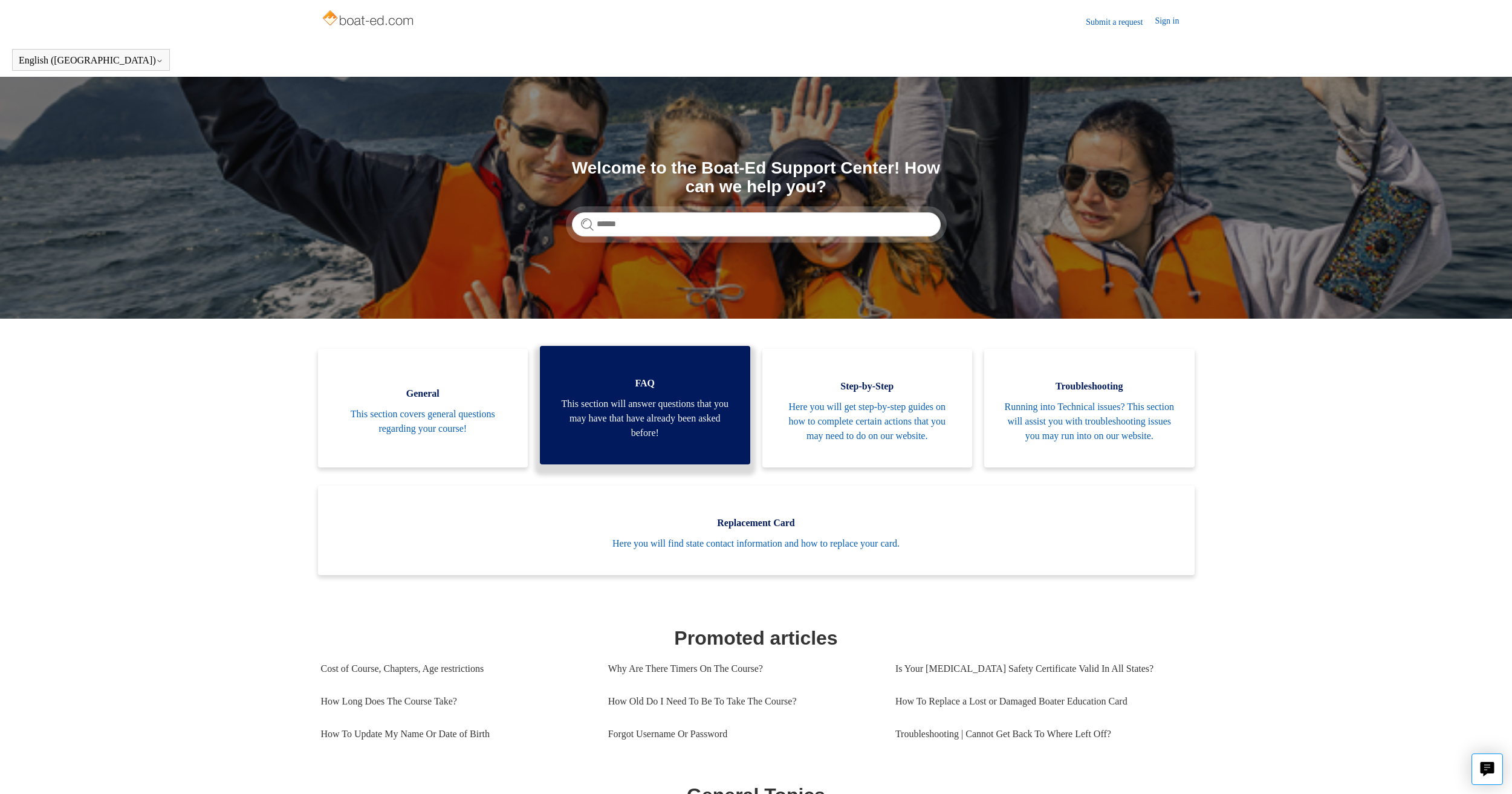
click at [651, 418] on span "This section will answer questions that you may have that have already been ask…" at bounding box center [645, 418] width 174 height 43
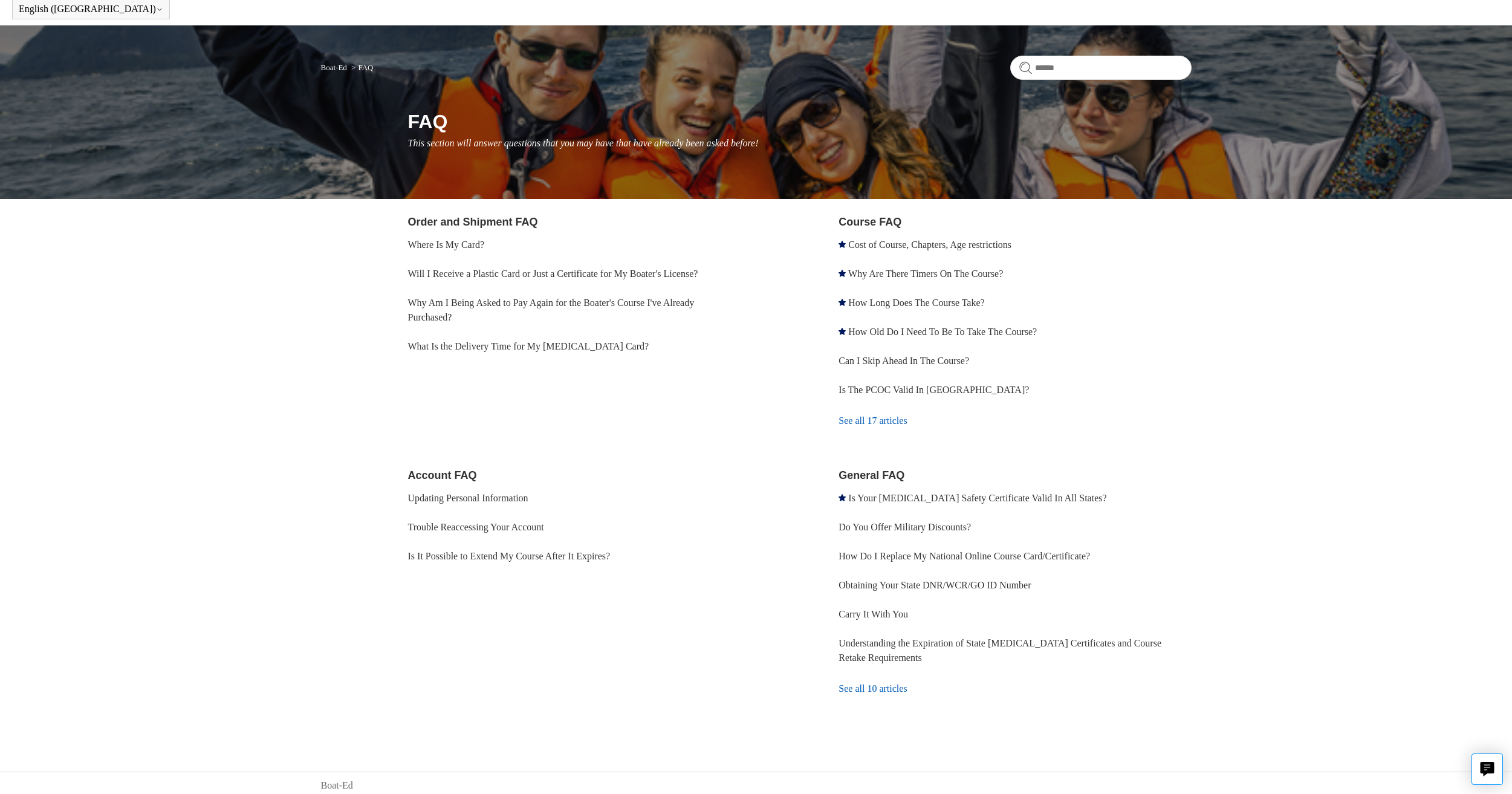
scroll to position [56, 0]
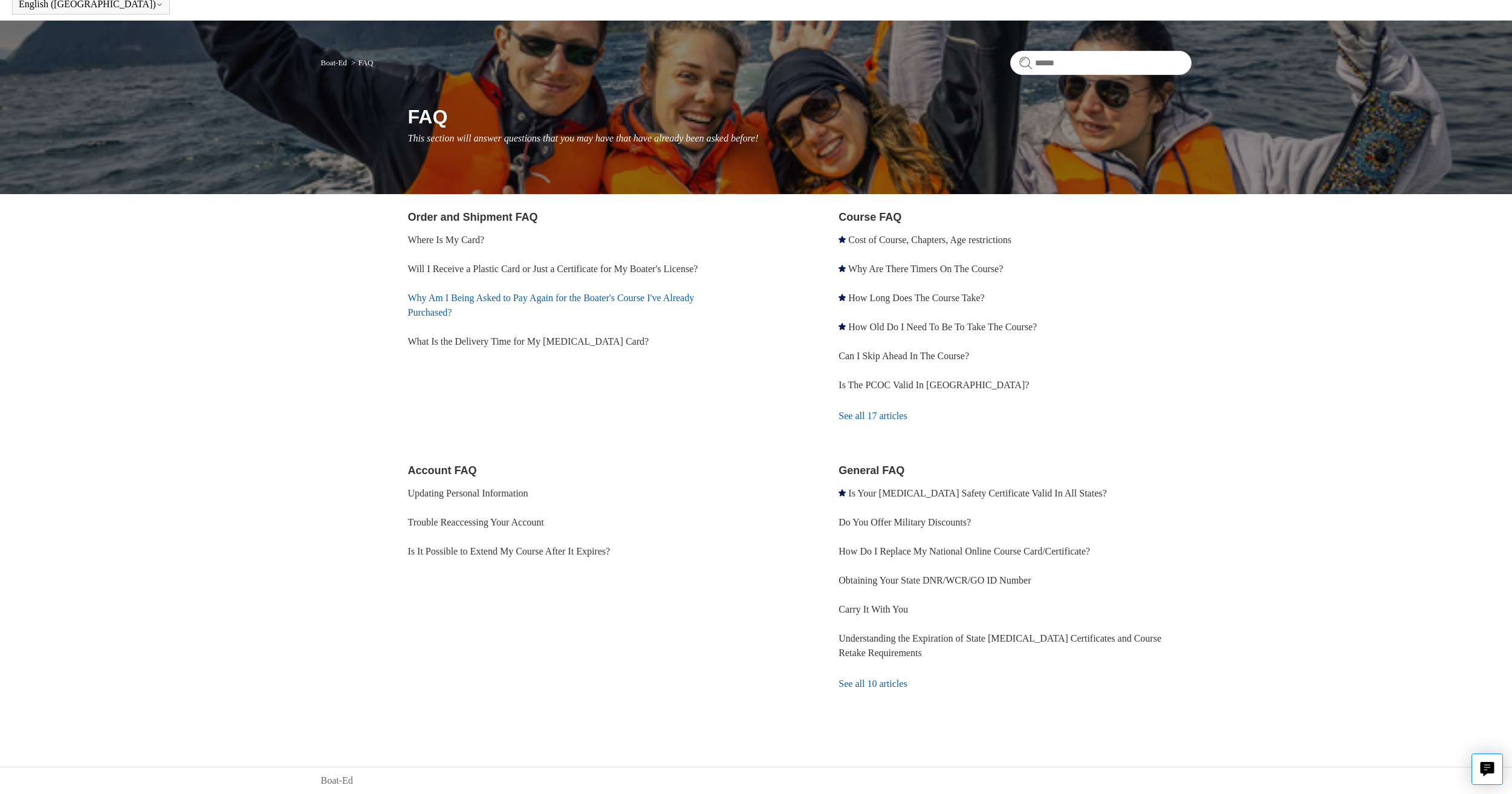
click at [493, 295] on link "Why Am I Being Asked to Pay Again for the Boater's Course I've Already Purchase…" at bounding box center [551, 305] width 286 height 25
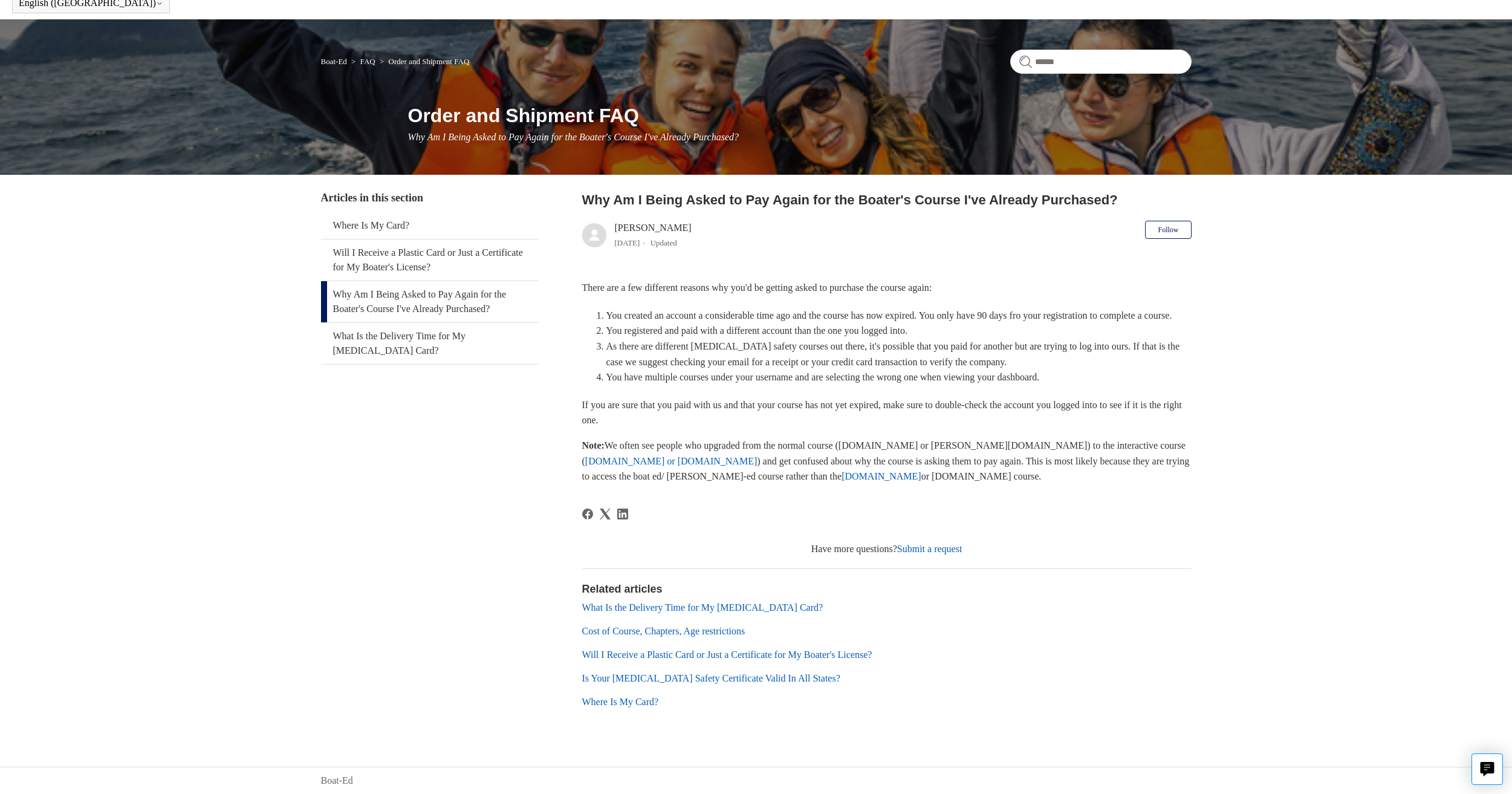
scroll to position [73, 0]
click at [842, 478] on link "[DOMAIN_NAME]" at bounding box center [881, 475] width 80 height 10
click at [757, 456] on link "[DOMAIN_NAME] or [DOMAIN_NAME]" at bounding box center [671, 461] width 171 height 10
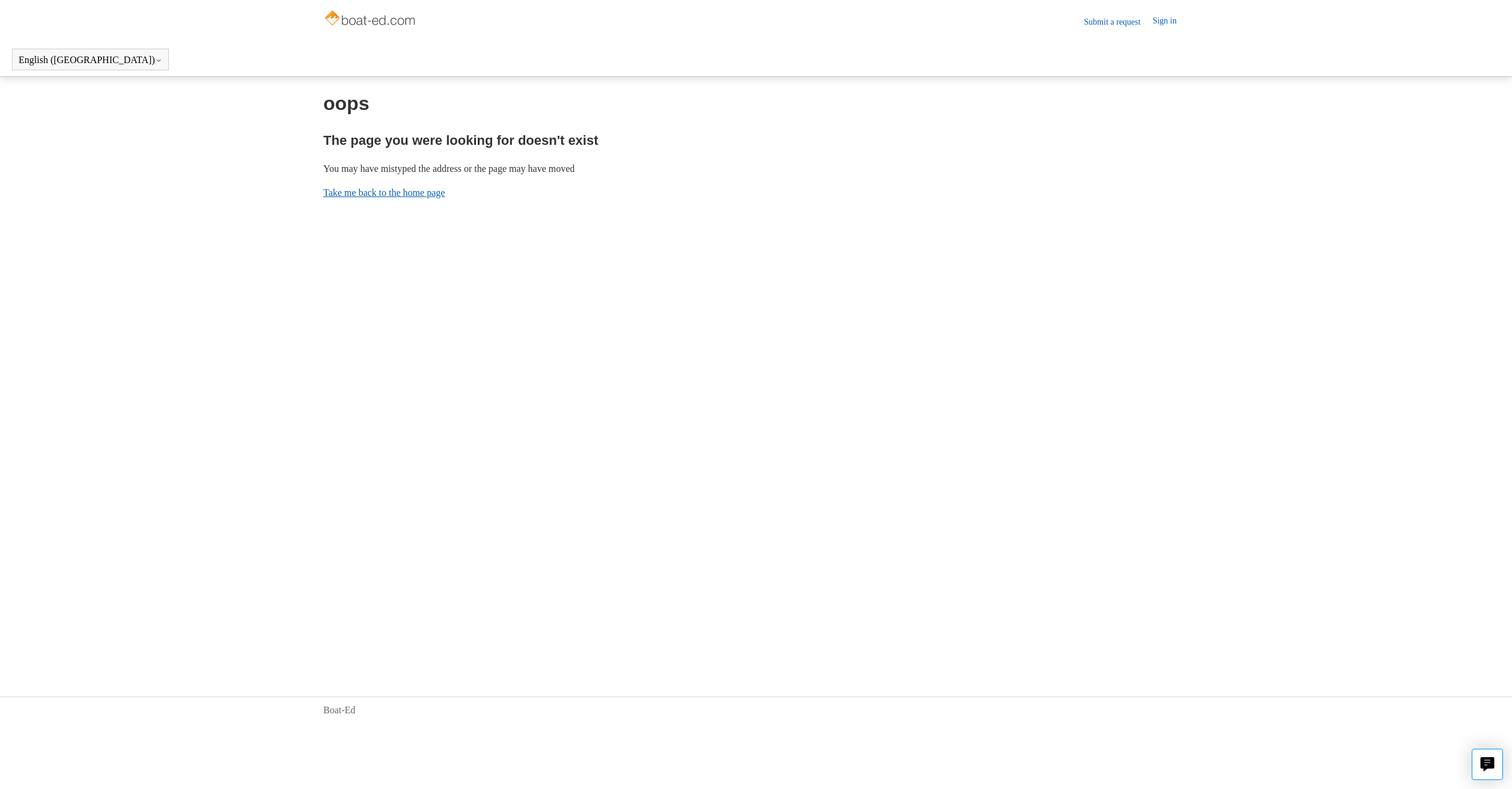
drag, startPoint x: 400, startPoint y: 181, endPoint x: 400, endPoint y: 190, distance: 9.0
click at [400, 181] on div "oops The page you were looking for doesn't exist You may have mistyped the addr…" at bounding box center [755, 144] width 865 height 111
click at [401, 190] on link "Take me back to the home page" at bounding box center [383, 192] width 122 height 10
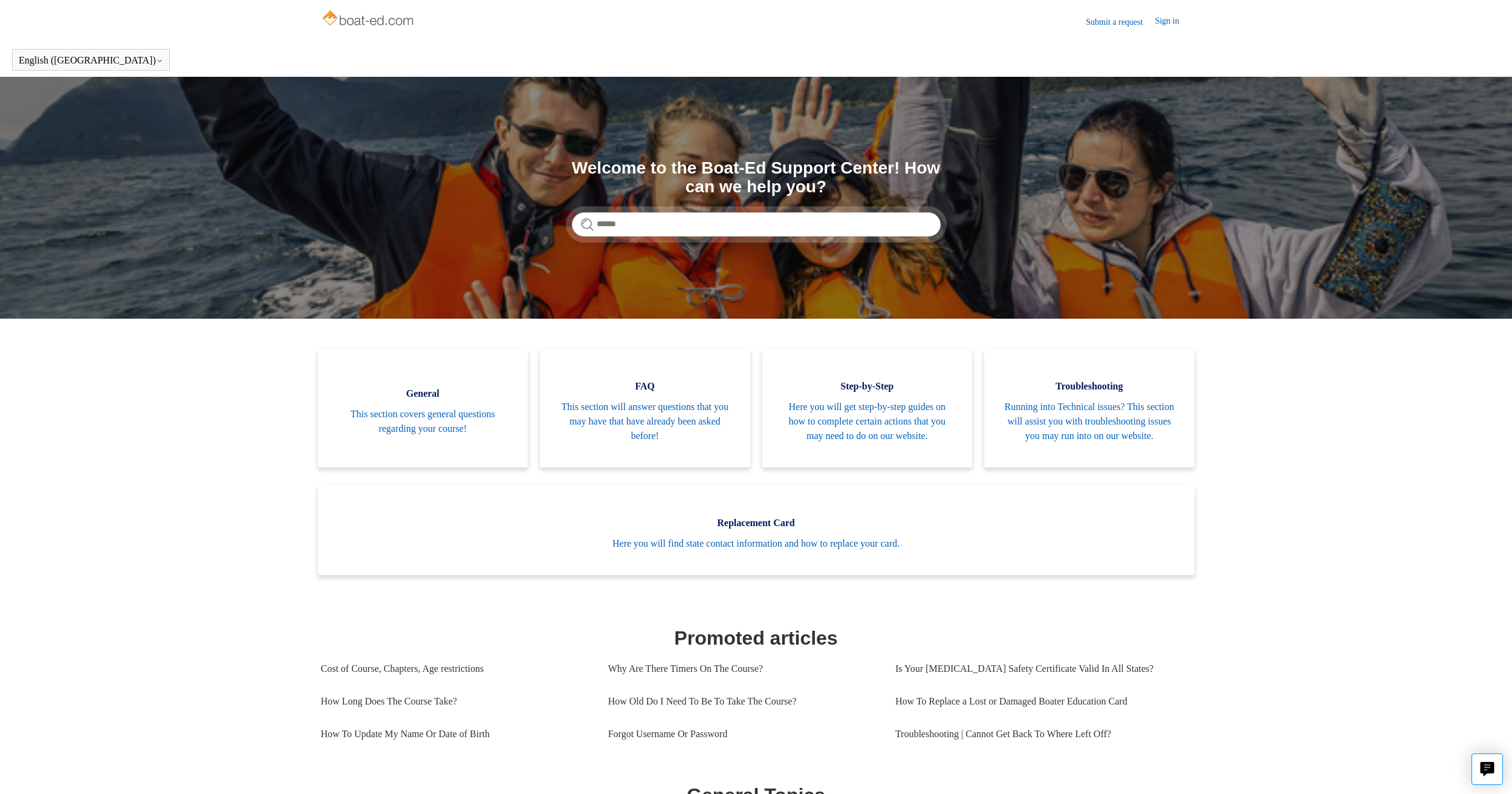
click at [1171, 30] on header "Submit a request Sign in" at bounding box center [756, 21] width 870 height 43
click at [1177, 18] on link "Sign in" at bounding box center [1172, 22] width 36 height 15
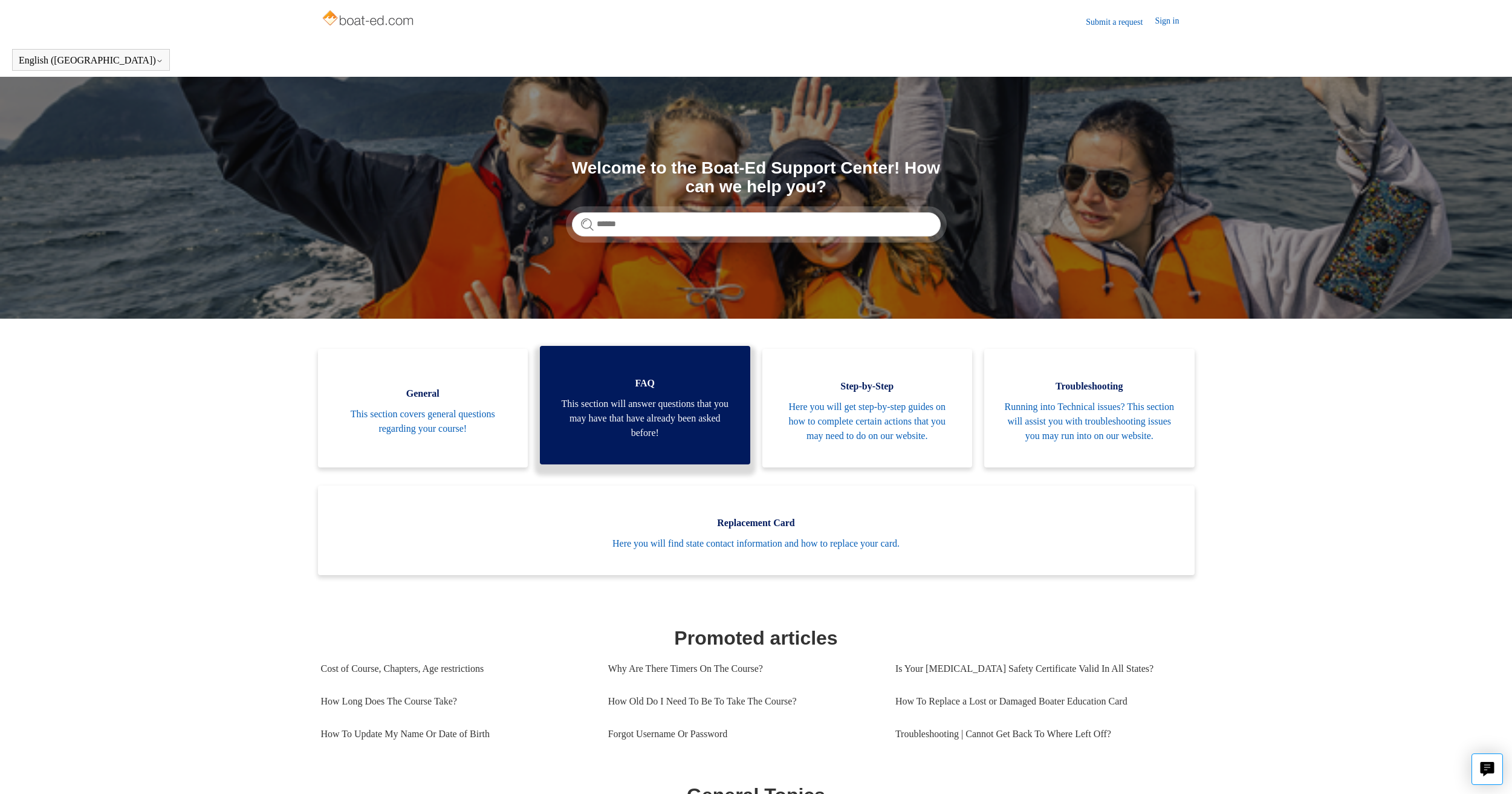
click at [661, 427] on span "This section will answer questions that you may have that have already been ask…" at bounding box center [645, 418] width 174 height 43
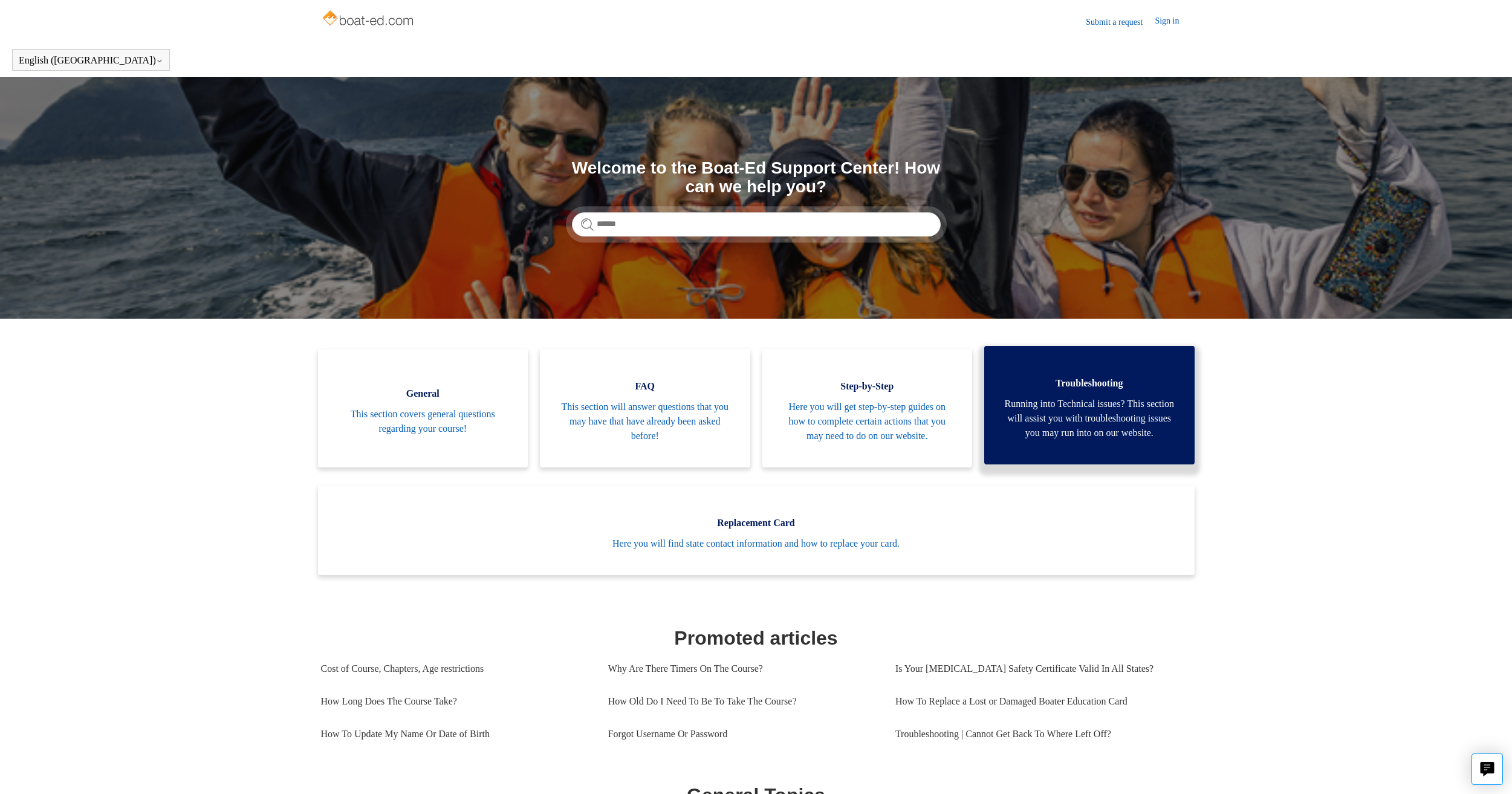
click at [1087, 409] on span "Running into Technical issues? This section will assist you with troubleshootin…" at bounding box center [1089, 418] width 174 height 43
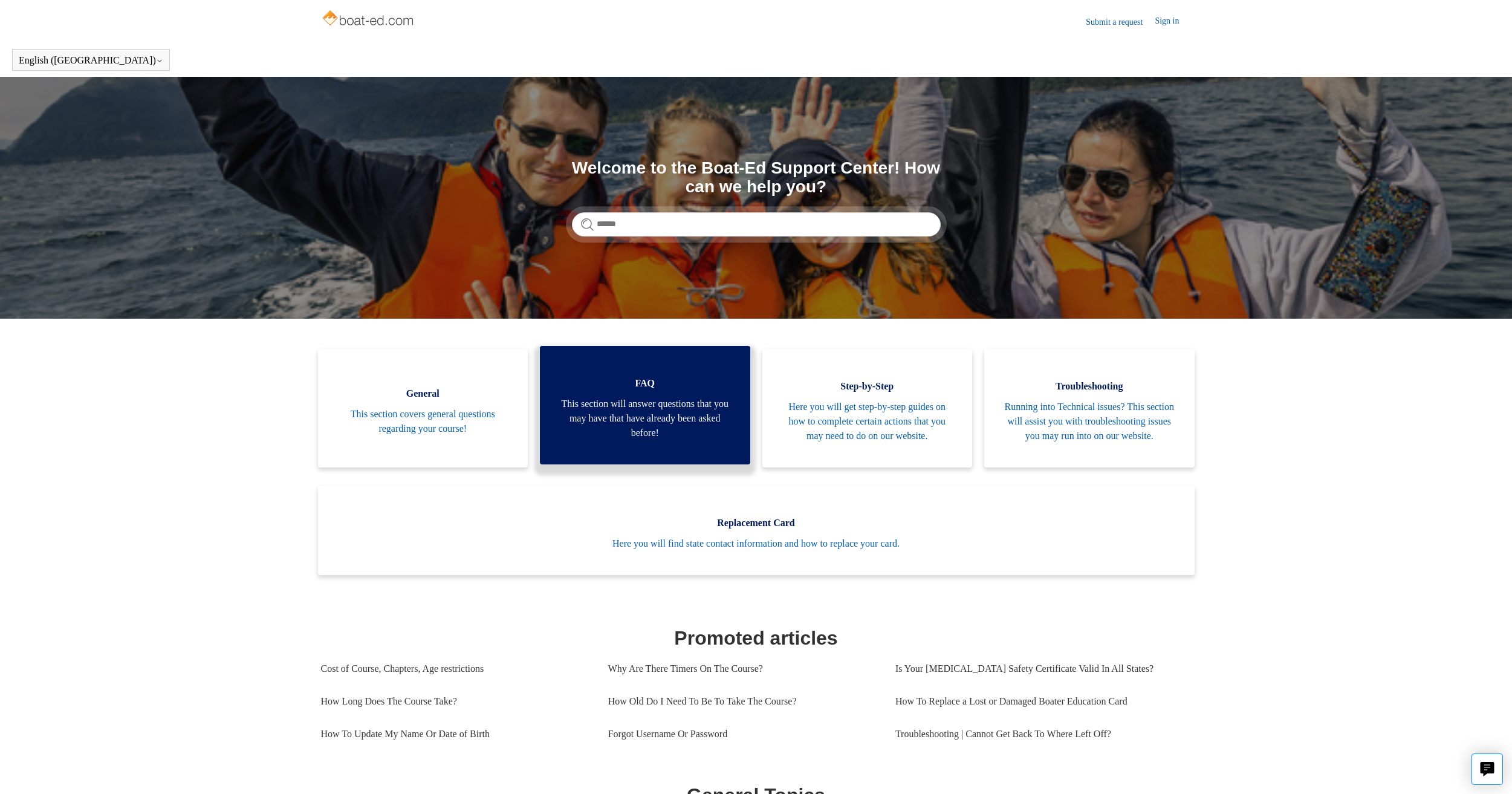
click at [660, 431] on span "This section will answer questions that you may have that have already been ask…" at bounding box center [645, 418] width 174 height 43
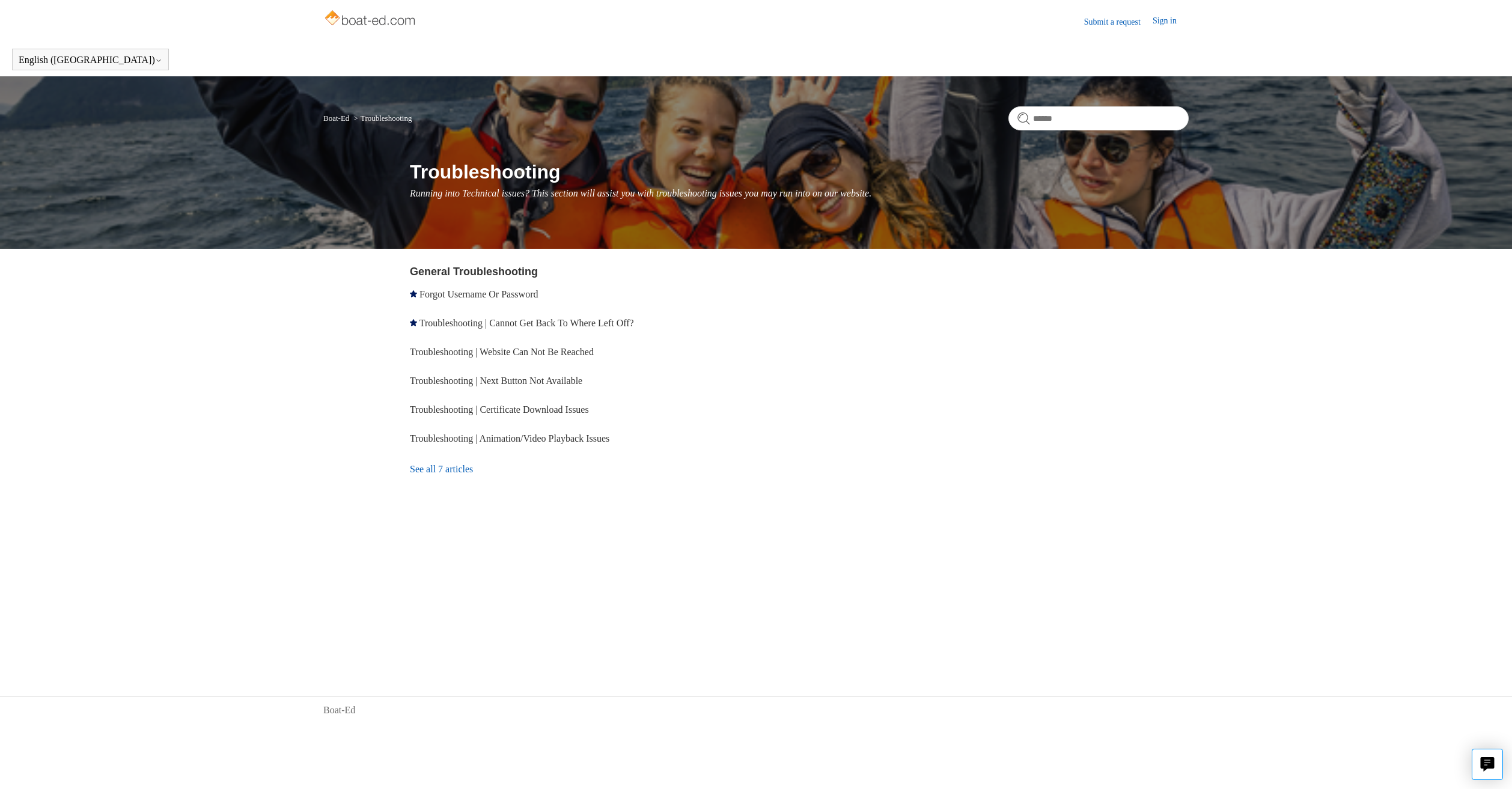
click at [454, 471] on link "See all 7 articles" at bounding box center [585, 469] width 351 height 32
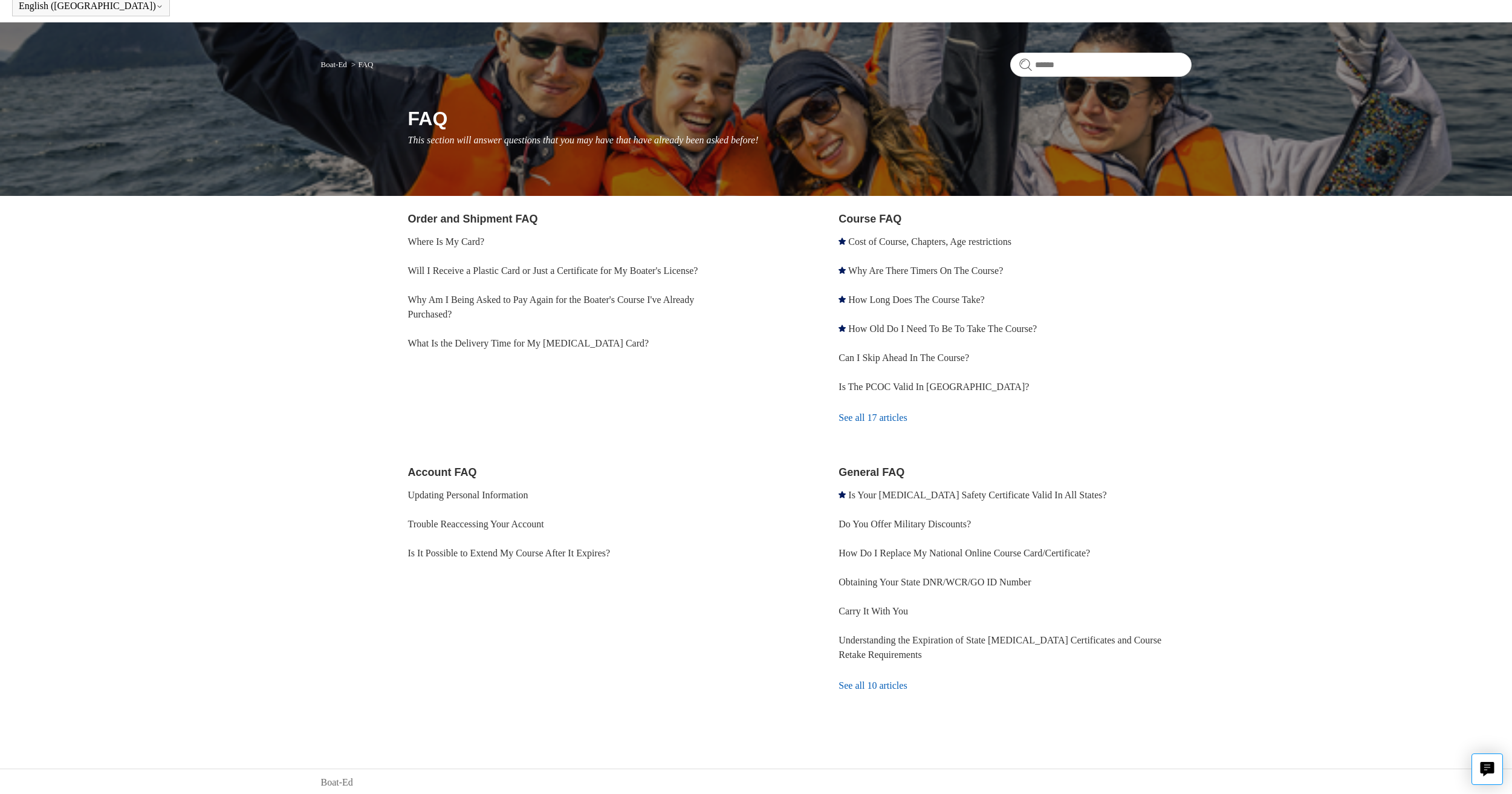
scroll to position [56, 0]
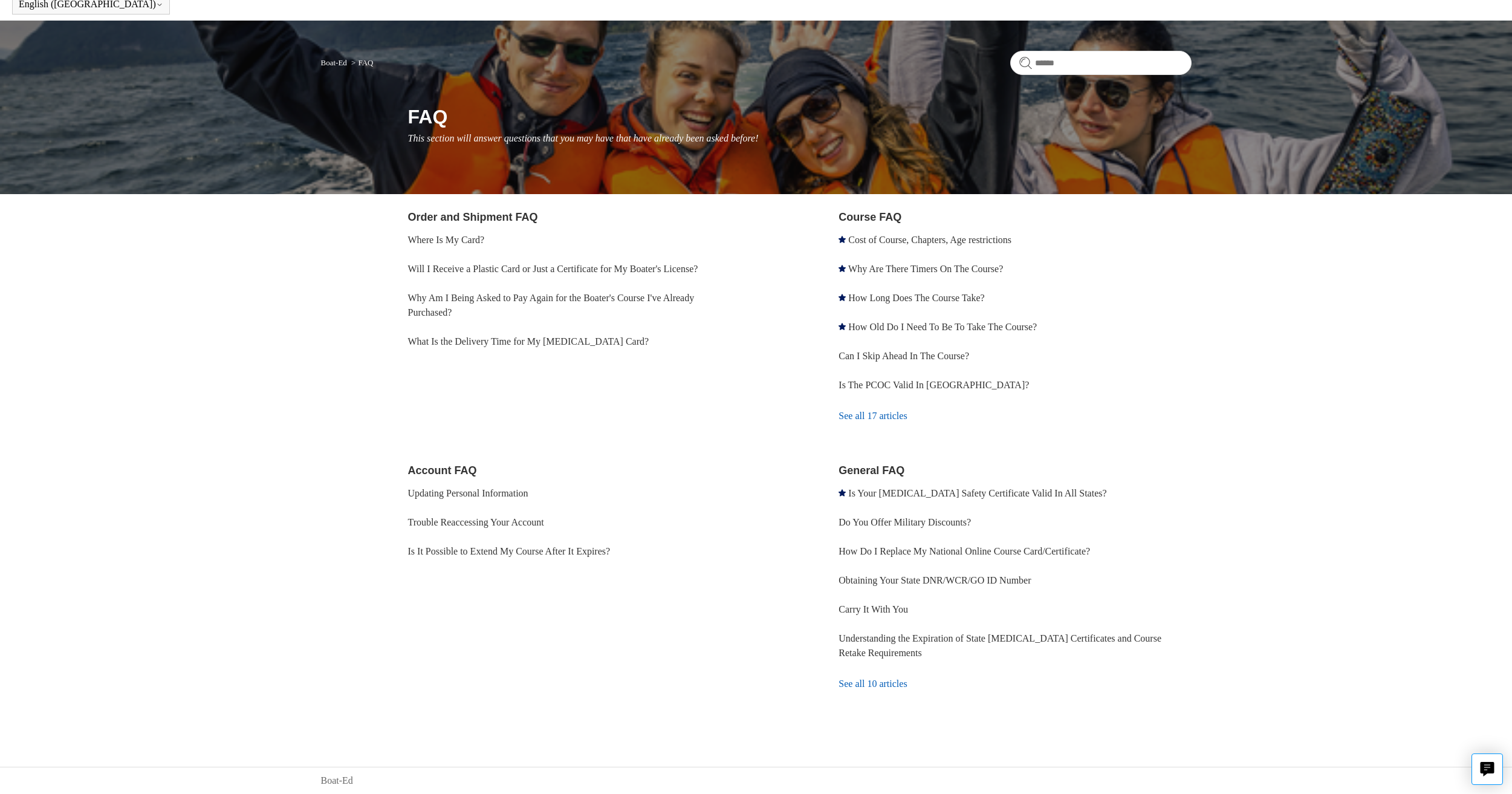
click at [899, 422] on link "See all 17 articles" at bounding box center [1015, 415] width 353 height 32
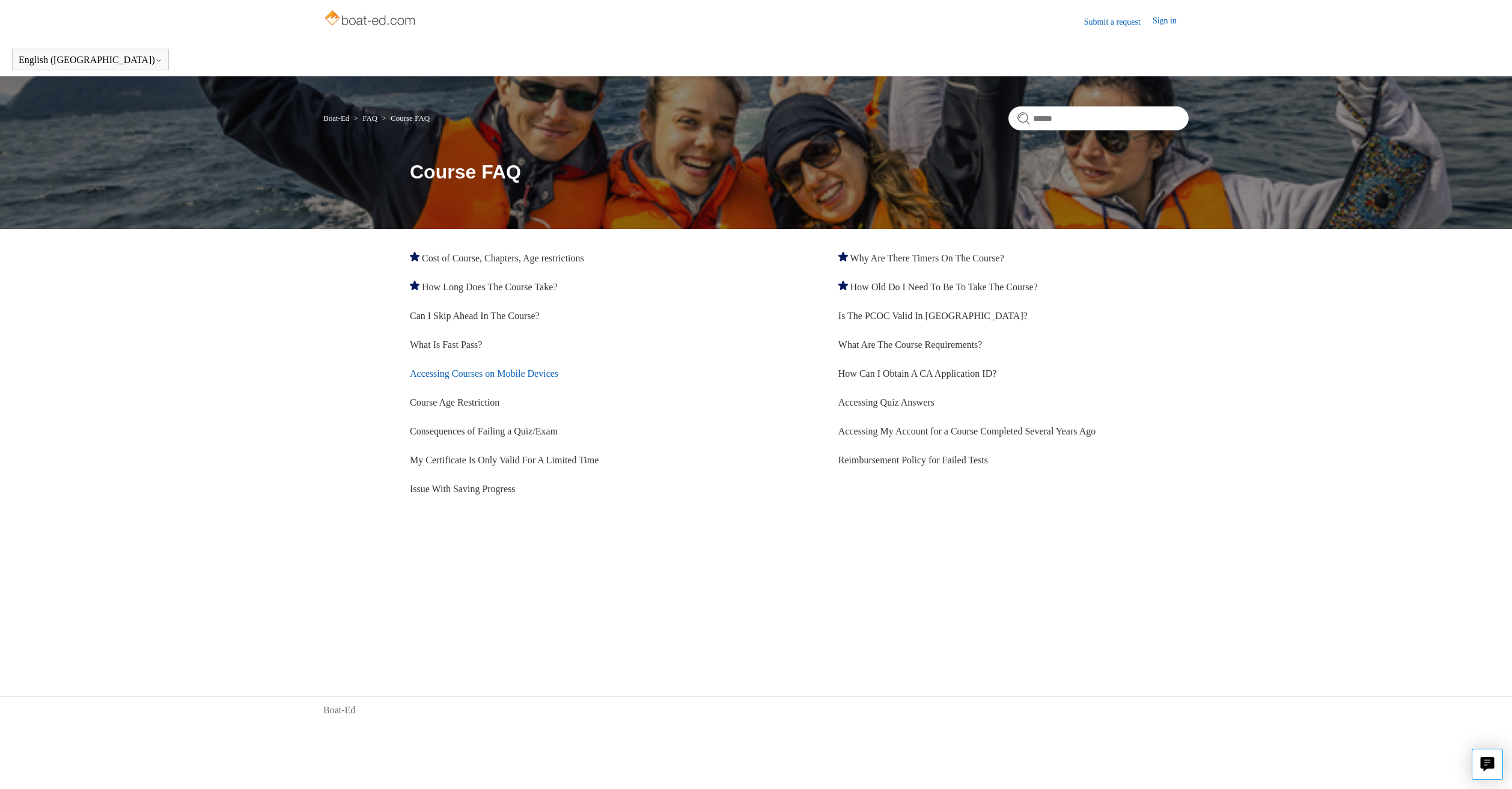
click at [439, 370] on link "Accessing Courses on Mobile Devices" at bounding box center [484, 373] width 148 height 10
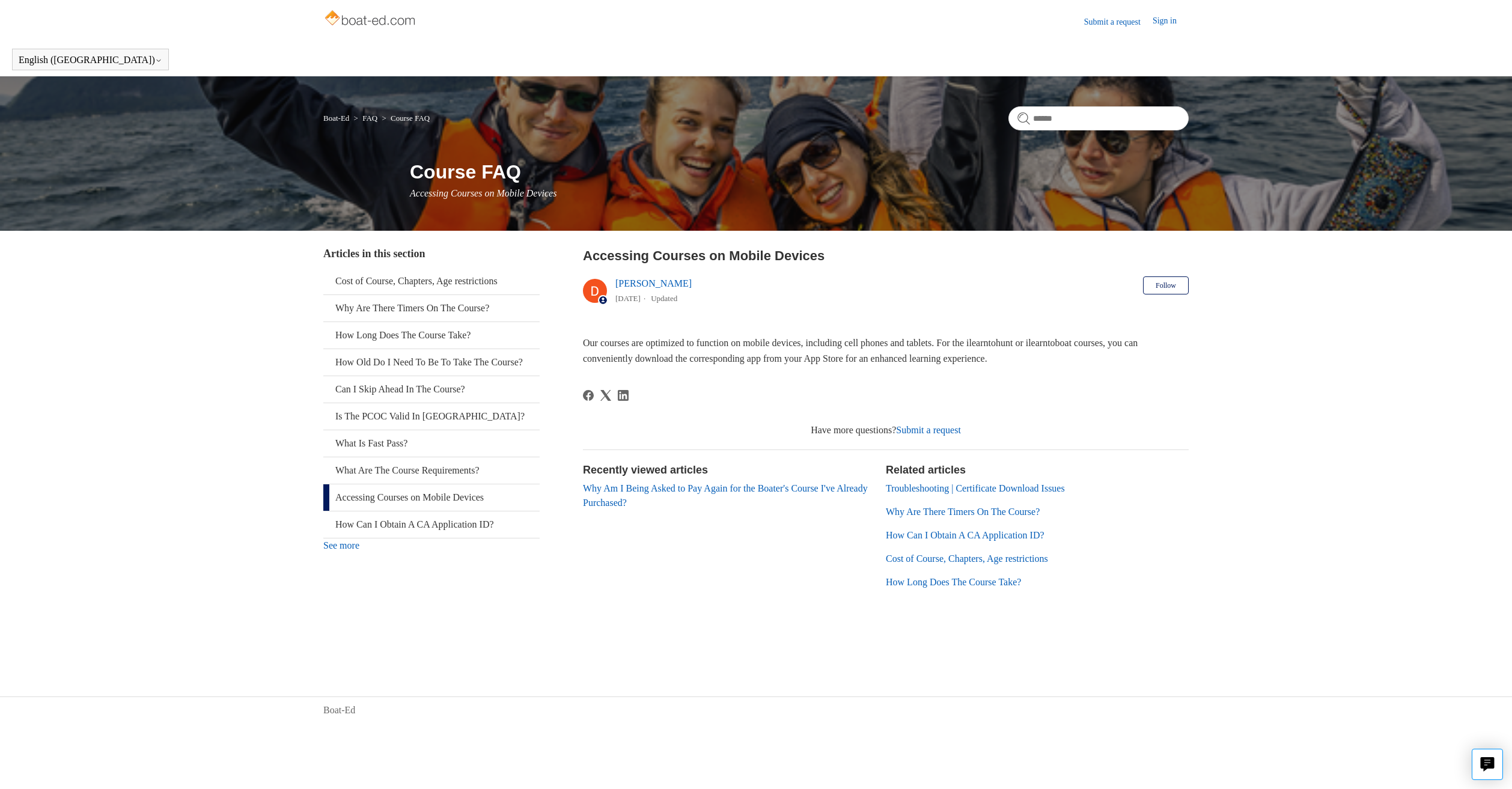
click at [377, 119] on link "FAQ" at bounding box center [370, 118] width 15 height 9
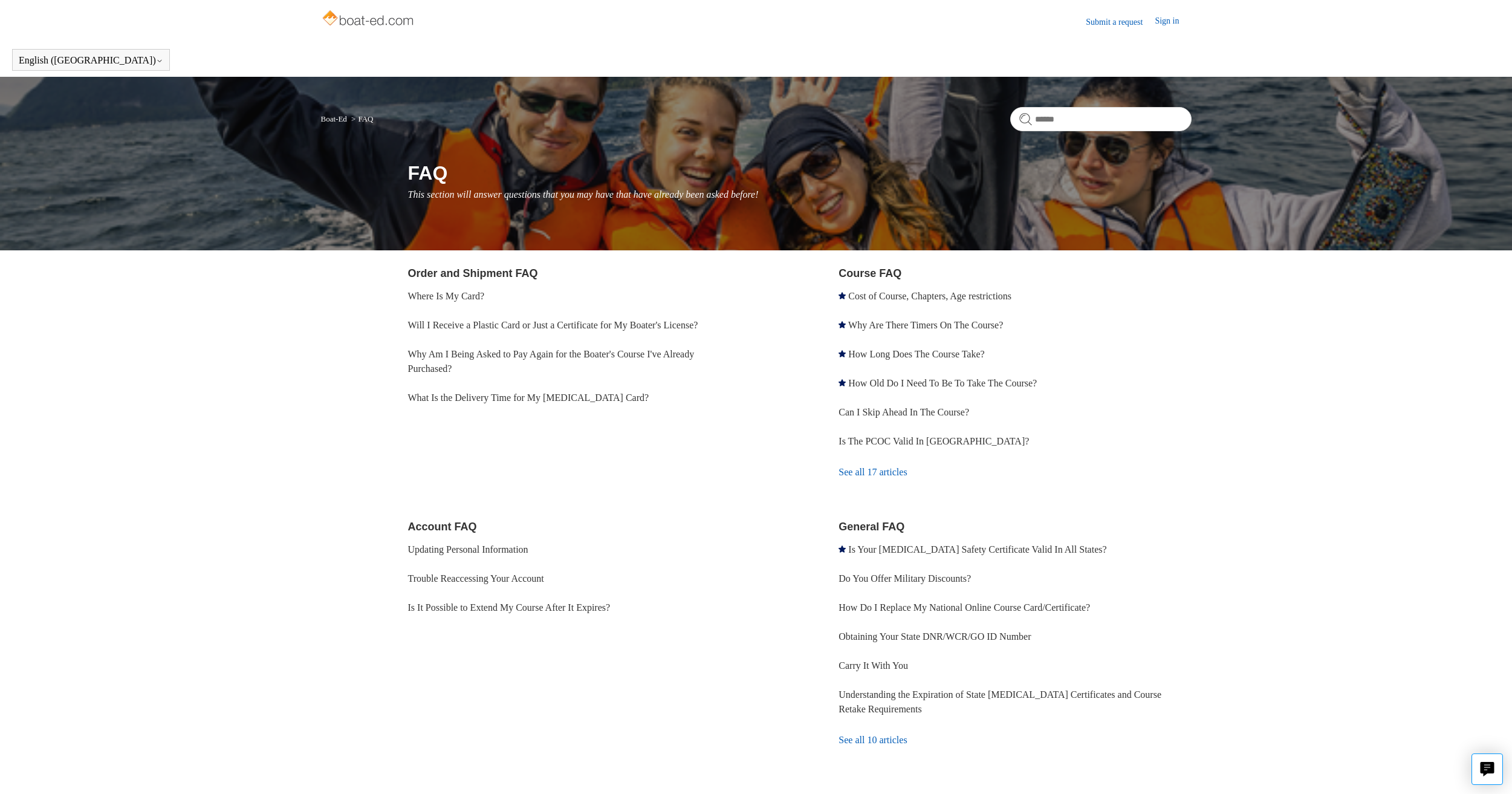
scroll to position [56, 0]
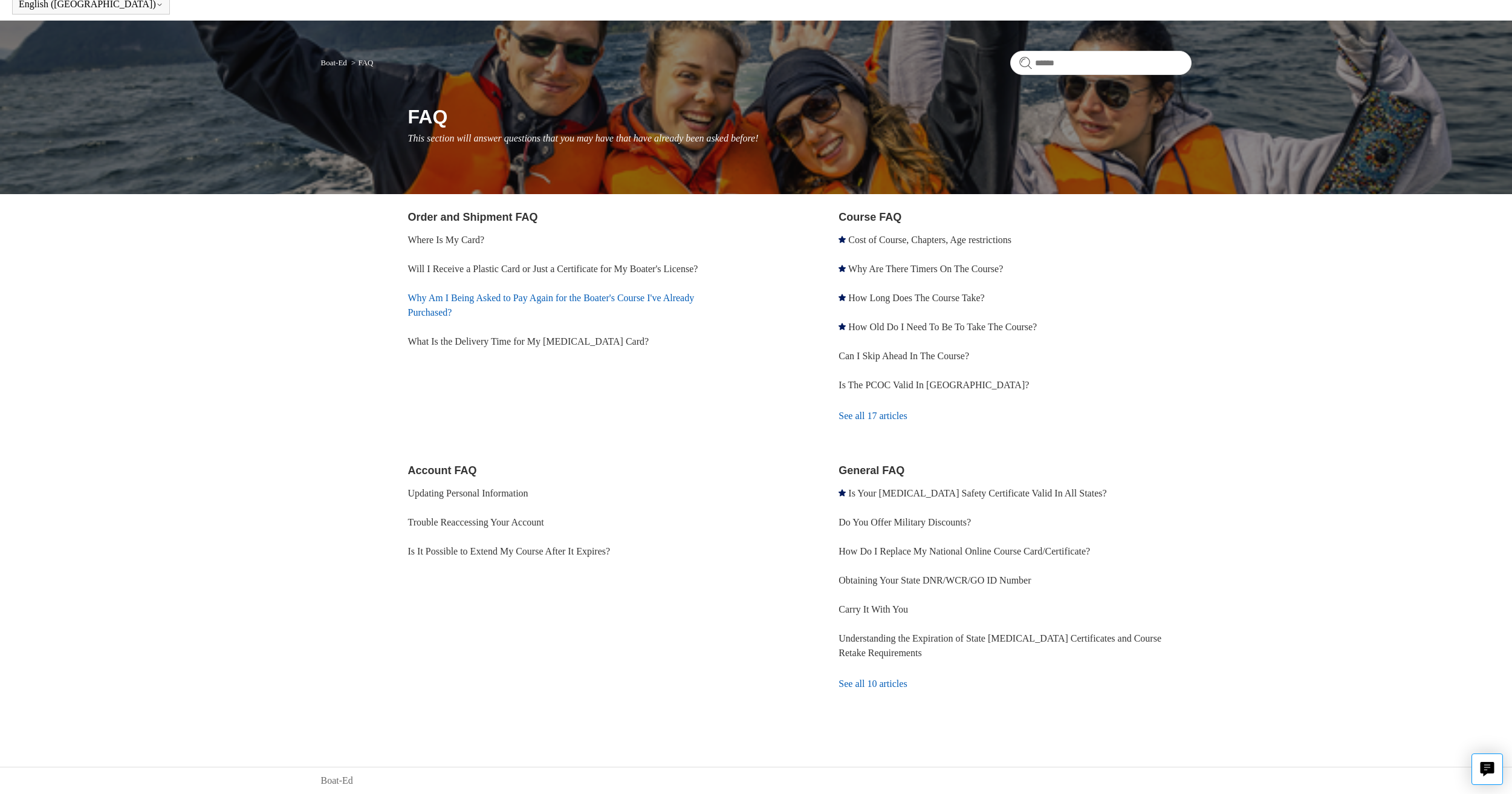
click at [459, 302] on link "Why Am I Being Asked to Pay Again for the Boater's Course I've Already Purchase…" at bounding box center [551, 305] width 286 height 25
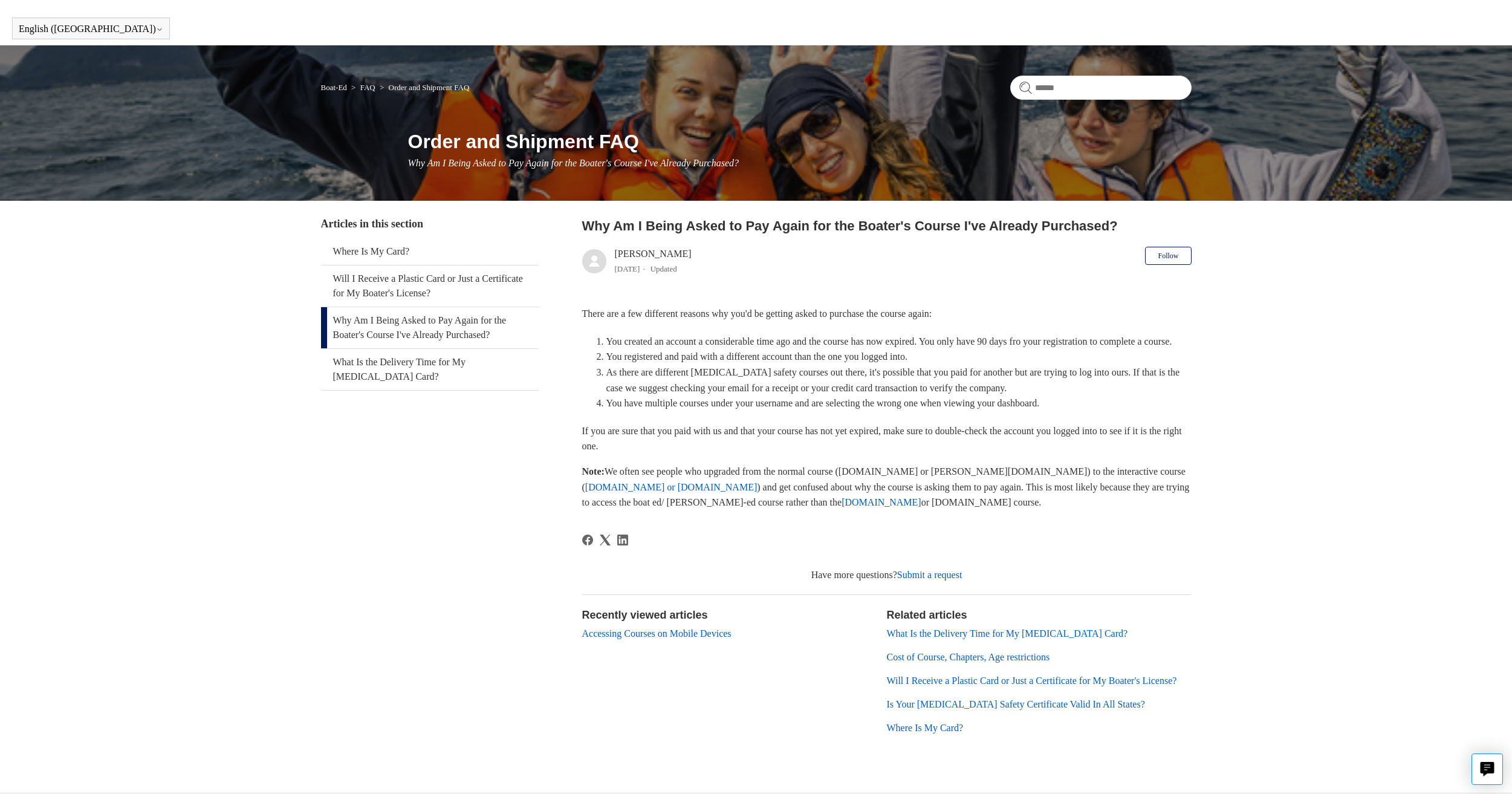
scroll to position [27, 0]
